Goal: Task Accomplishment & Management: Complete application form

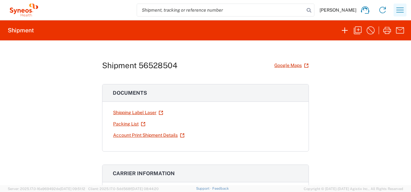
click at [399, 8] on icon "button" at bounding box center [399, 9] width 7 height 5
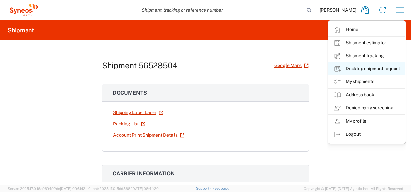
click at [380, 67] on link "Desktop shipment request" at bounding box center [366, 68] width 77 height 13
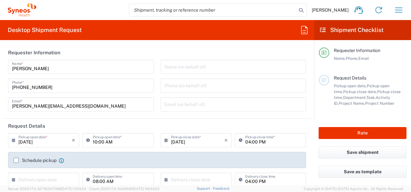
type input "[US_STATE]"
type input "3190"
type input "[GEOGRAPHIC_DATA]"
type input "[PERSON_NAME] Rsrch Grp ([GEOGRAPHIC_DATA]) In"
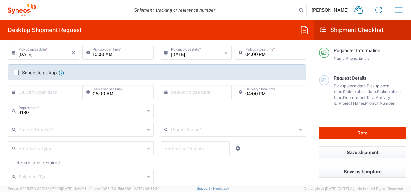
scroll to position [89, 0]
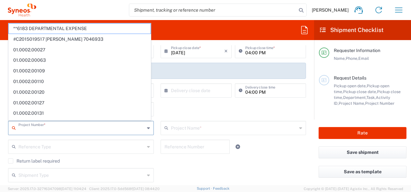
click at [69, 128] on input "text" at bounding box center [81, 127] width 126 height 11
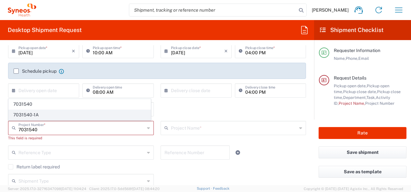
click at [68, 115] on span "7031540-1A" at bounding box center [80, 115] width 142 height 10
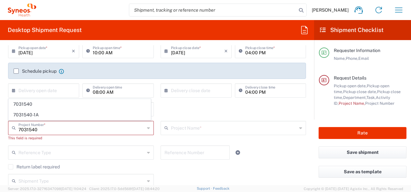
type input "7031540-1A"
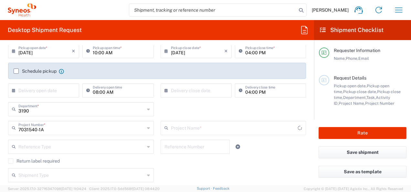
type input "802-SYN-065A"
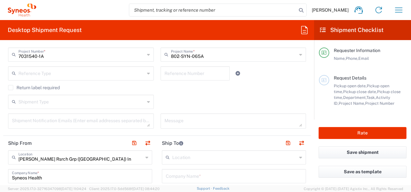
scroll to position [208, 0]
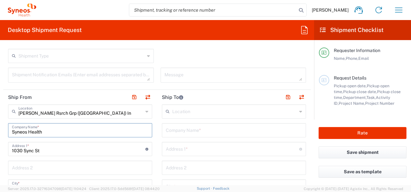
click at [85, 125] on input "Syneos Health" at bounding box center [80, 129] width 136 height 11
type input "S"
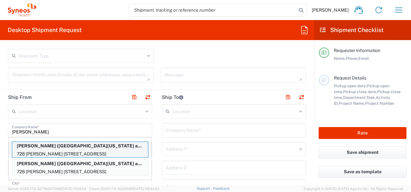
click at [103, 152] on p "728 [PERSON_NAME] [STREET_ADDRESS]" at bounding box center [80, 154] width 136 height 8
type input "[PERSON_NAME]"
type input "728 [PERSON_NAME] [GEOGRAPHIC_DATA]"
type input "Suite 260"
type input "[GEOGRAPHIC_DATA]"
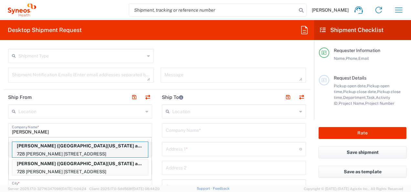
type input "[US_STATE]"
type input "35233"
type input "[GEOGRAPHIC_DATA][US_STATE] at [GEOGRAPHIC_DATA]"
type input "[PHONE_NUMBER]"
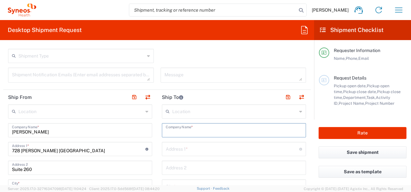
click at [211, 134] on input "text" at bounding box center [234, 129] width 136 height 11
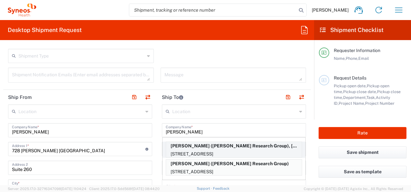
click at [220, 150] on p "[STREET_ADDRESS]" at bounding box center [234, 154] width 136 height 8
type input "[PERSON_NAME]"
type input "[STREET_ADDRESS]"
type input "Silverhill"
type input "[GEOGRAPHIC_DATA]"
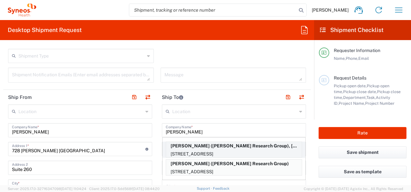
type input "36576"
type input "[PERSON_NAME] Research Group"
type input "[PHONE_NUMBER]"
type input "[EMAIL_ADDRESS][PERSON_NAME][DOMAIN_NAME]"
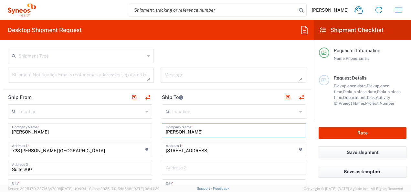
type input "[US_STATE]"
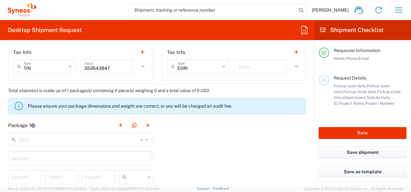
scroll to position [503, 0]
click at [97, 141] on input "text" at bounding box center [79, 138] width 122 height 11
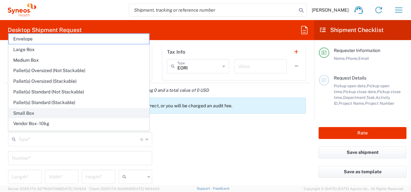
click at [79, 108] on span "Small Box" at bounding box center [79, 113] width 140 height 10
type input "Small Box"
type input "12.25"
type input "11"
type input "1.5"
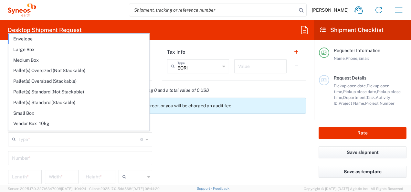
type input "in"
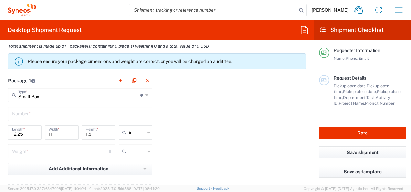
scroll to position [548, 0]
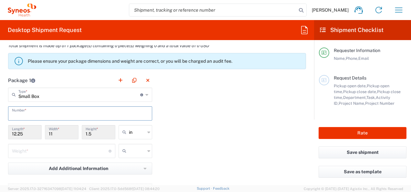
click at [77, 111] on input "text" at bounding box center [80, 112] width 136 height 11
type input "1"
click at [51, 149] on input "number" at bounding box center [60, 150] width 97 height 11
type input "2"
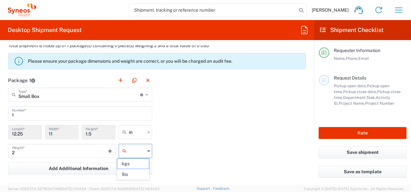
click at [142, 151] on input "text" at bounding box center [137, 151] width 16 height 10
click at [138, 172] on span "lbs" at bounding box center [133, 174] width 32 height 10
type input "lbs"
click at [187, 161] on div "Package 1 Small Box Type * Material used to package goods Envelope Large Box Me…" at bounding box center [156, 144] width 307 height 142
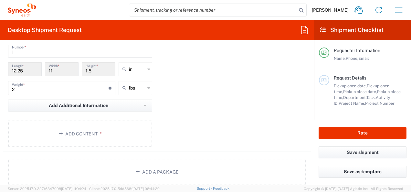
scroll to position [611, 0]
click at [109, 131] on button "Add Content *" at bounding box center [80, 133] width 144 height 26
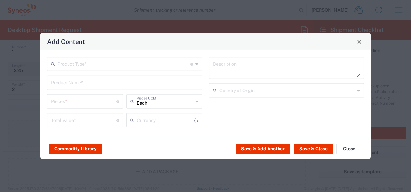
type input "US Dollar"
click at [109, 131] on div "Total Value * Total value of all the pieces" at bounding box center [85, 122] width 79 height 19
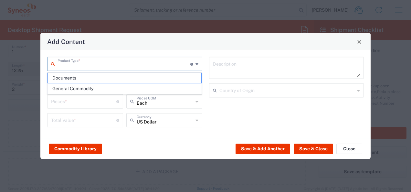
click at [88, 68] on input "text" at bounding box center [123, 63] width 133 height 11
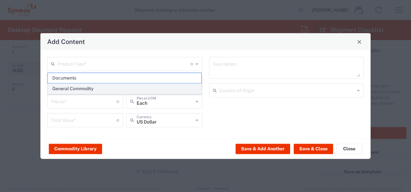
click at [98, 85] on span "General Commodity" at bounding box center [125, 89] width 154 height 10
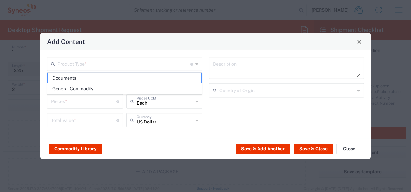
type input "General Commodity"
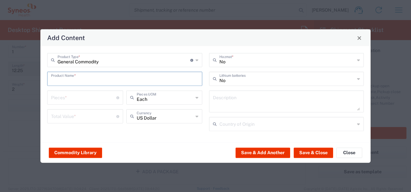
click at [103, 79] on input "text" at bounding box center [124, 78] width 147 height 11
type input "Lab Kit"
type input "1"
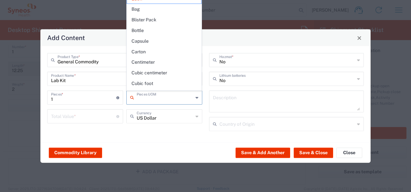
type input "Each"
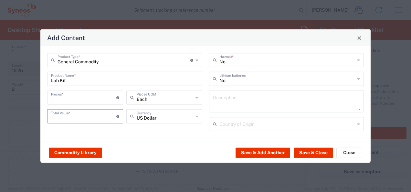
type input "1"
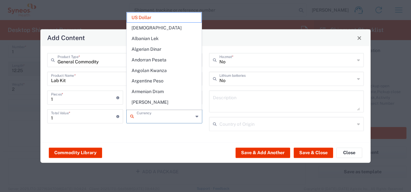
type input "US Dollar"
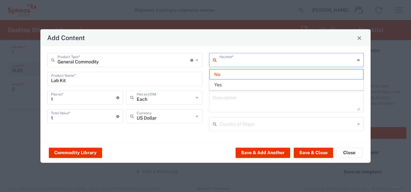
type input "No"
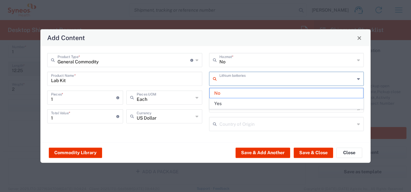
type input "No"
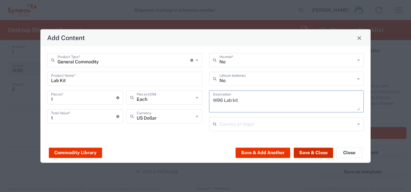
type textarea "W96 Lab kit"
click at [313, 152] on button "Save & Close" at bounding box center [313, 152] width 39 height 10
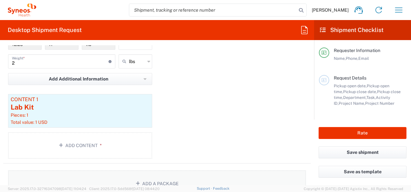
scroll to position [637, 0]
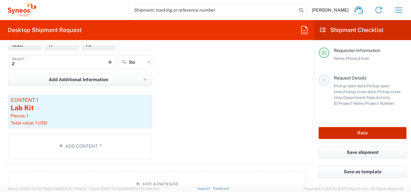
click at [368, 134] on button "Rate" at bounding box center [362, 133] width 88 height 12
type input "7031540-1A"
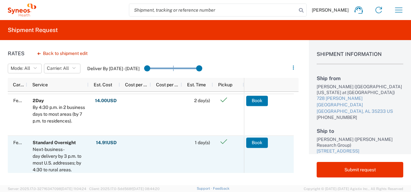
scroll to position [49, 0]
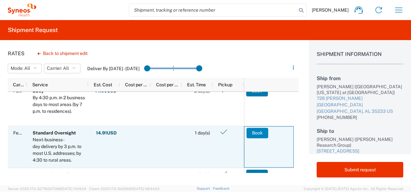
click at [252, 136] on button "Book" at bounding box center [257, 133] width 22 height 10
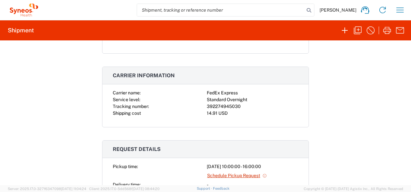
scroll to position [99, 0]
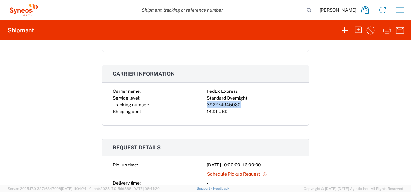
drag, startPoint x: 205, startPoint y: 103, endPoint x: 237, endPoint y: 102, distance: 31.7
click at [237, 102] on div "392274945030" at bounding box center [252, 104] width 91 height 7
copy div "392274945030"
click at [387, 111] on div "Shipment 56536422 Google Maps Documents Shipping Label Laser Account Print Ship…" at bounding box center [205, 112] width 411 height 145
